Goal: Register for event/course

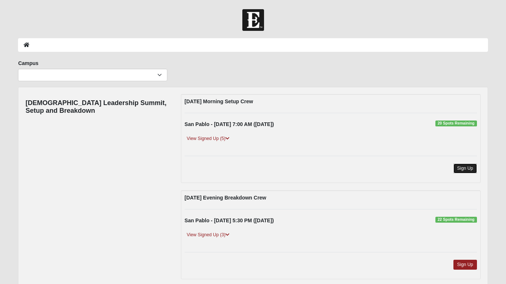
click at [467, 168] on link "Sign Up" at bounding box center [466, 169] width 24 height 10
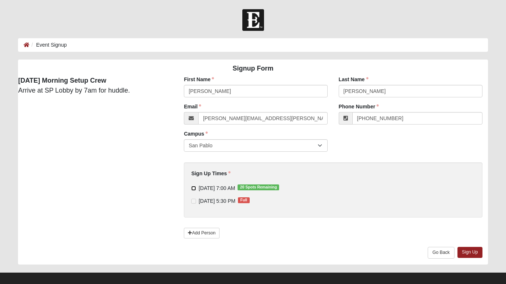
click at [193, 187] on input "9/8/2025 7:00 AM 20 Spots Remaining" at bounding box center [193, 188] width 5 height 5
checkbox input "true"
click at [466, 253] on link "Sign Up" at bounding box center [470, 252] width 25 height 11
